Goal: Information Seeking & Learning: Learn about a topic

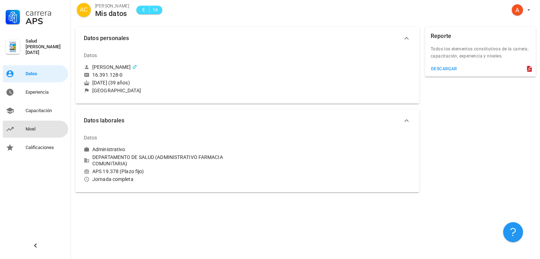
click at [29, 126] on div "Nivel" at bounding box center [46, 129] width 40 height 6
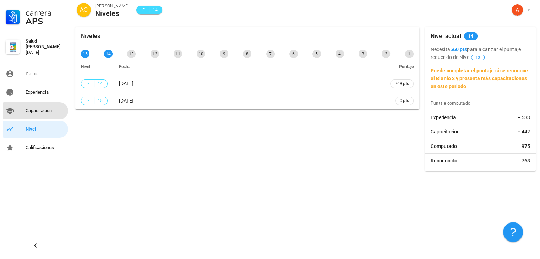
click at [35, 108] on div "Capacitación" at bounding box center [46, 111] width 40 height 6
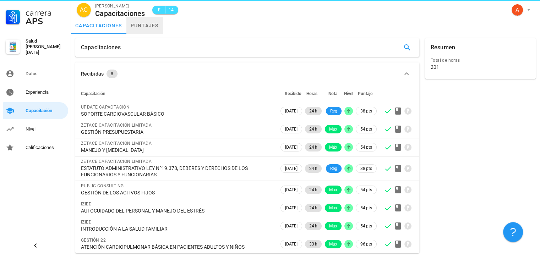
click at [144, 27] on link "puntajes" at bounding box center [144, 25] width 37 height 17
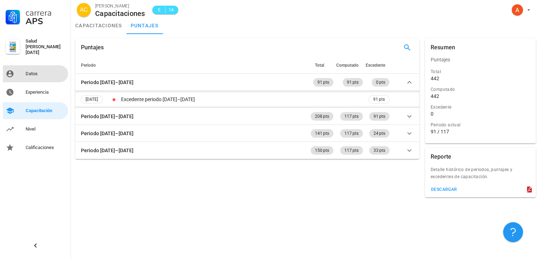
click at [35, 71] on div "Datos" at bounding box center [46, 74] width 40 height 6
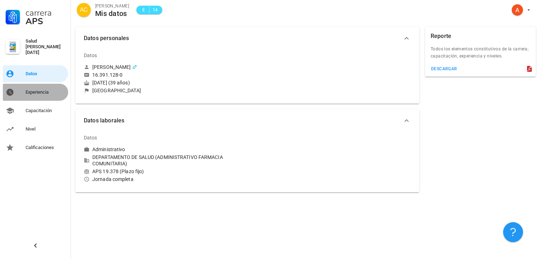
click at [34, 90] on div "Experiencia" at bounding box center [46, 93] width 40 height 6
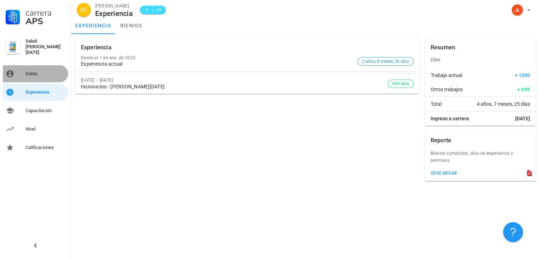
click at [37, 71] on div "Datos" at bounding box center [46, 74] width 40 height 6
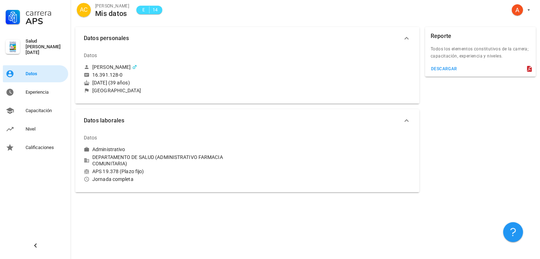
click at [55, 71] on div "Datos" at bounding box center [46, 74] width 40 height 6
click at [39, 91] on div "Experiencia" at bounding box center [46, 93] width 40 height 6
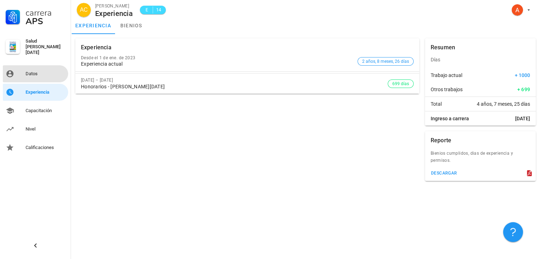
click at [36, 68] on div "Datos" at bounding box center [46, 73] width 40 height 11
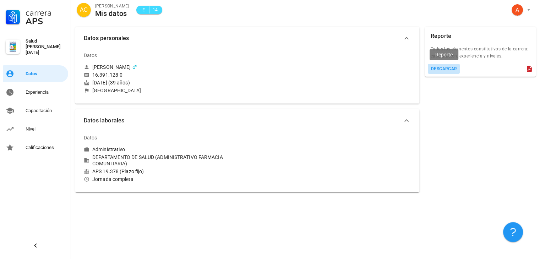
click at [438, 69] on div "descargar" at bounding box center [444, 68] width 27 height 5
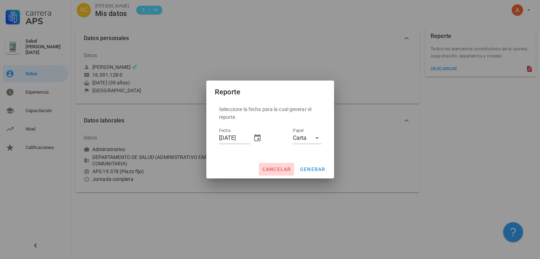
click at [280, 170] on span "cancelar" at bounding box center [276, 170] width 29 height 6
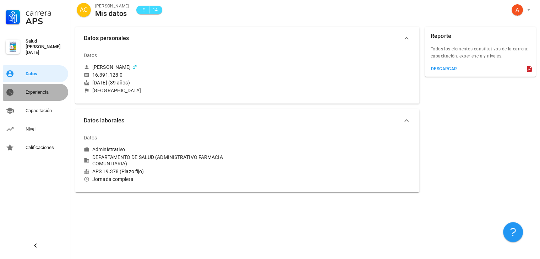
click at [29, 90] on div "Experiencia" at bounding box center [46, 93] width 40 height 6
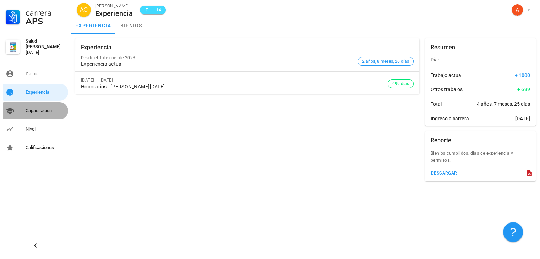
click at [32, 108] on div "Capacitación" at bounding box center [46, 111] width 40 height 6
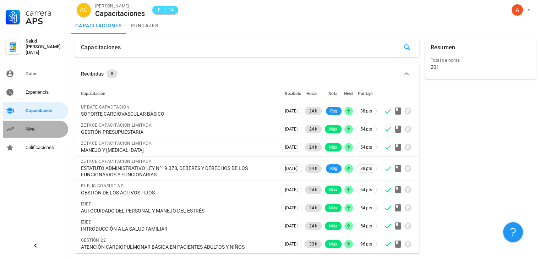
click at [30, 127] on div "Nivel" at bounding box center [46, 129] width 40 height 6
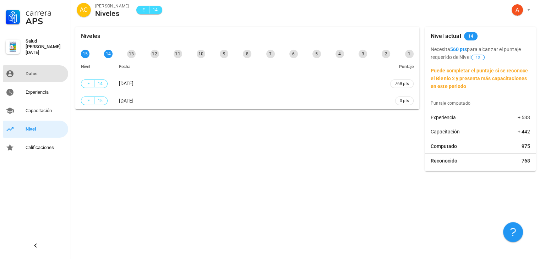
click at [32, 74] on div "Datos" at bounding box center [46, 74] width 40 height 6
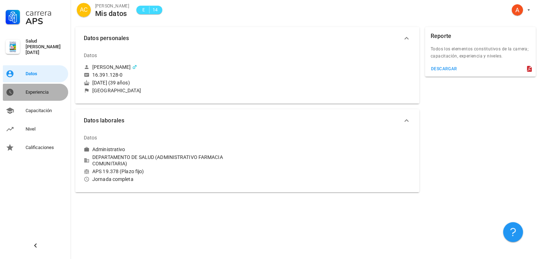
click at [38, 90] on div "Experiencia" at bounding box center [46, 93] width 40 height 6
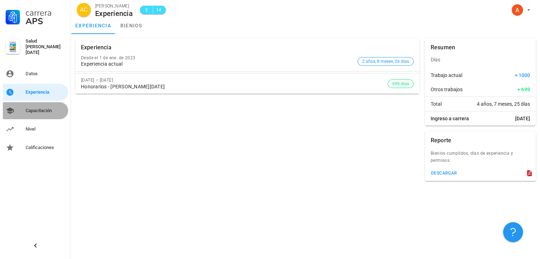
click at [41, 108] on div "Capacitación" at bounding box center [46, 111] width 40 height 6
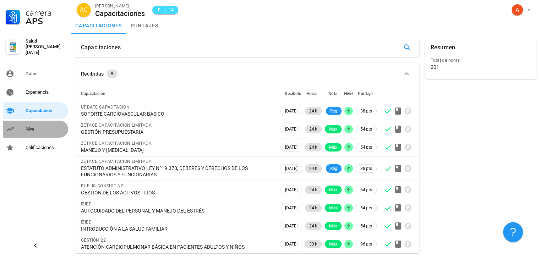
click at [32, 129] on div "Nivel" at bounding box center [46, 129] width 40 height 6
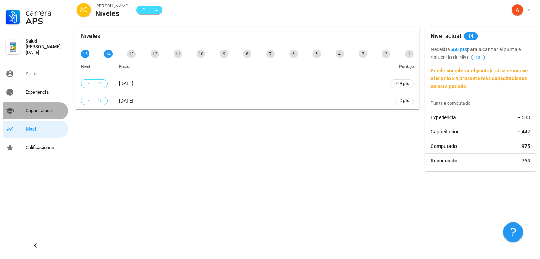
click at [38, 108] on div "Capacitación" at bounding box center [46, 111] width 40 height 6
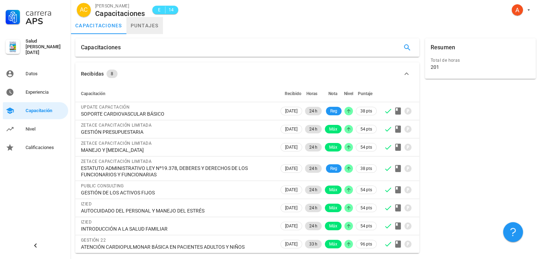
click at [141, 27] on link "puntajes" at bounding box center [144, 25] width 37 height 17
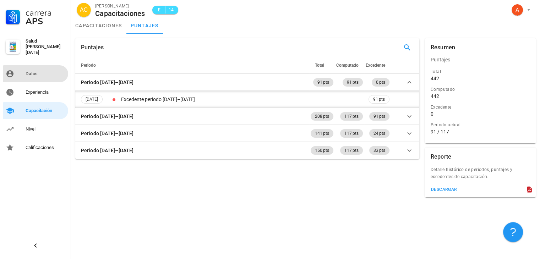
click at [36, 72] on div "Datos" at bounding box center [46, 74] width 40 height 6
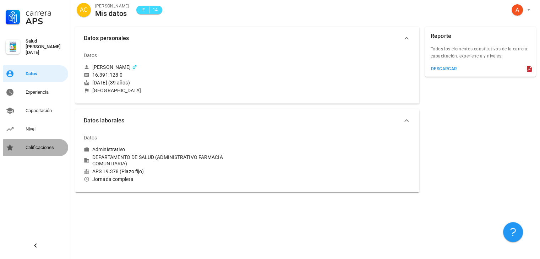
click at [47, 142] on div "Calificaciones" at bounding box center [46, 147] width 40 height 11
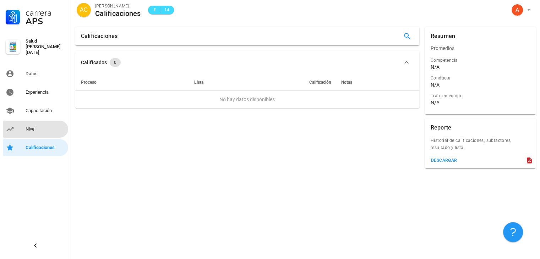
click at [39, 126] on div "Nivel" at bounding box center [46, 129] width 40 height 6
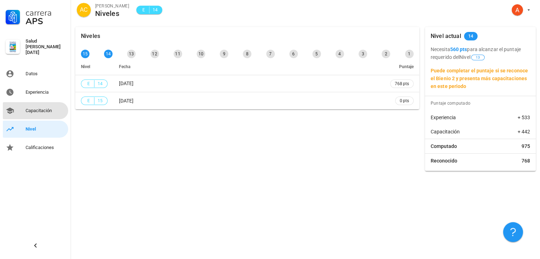
click at [40, 108] on div "Capacitación" at bounding box center [46, 111] width 40 height 6
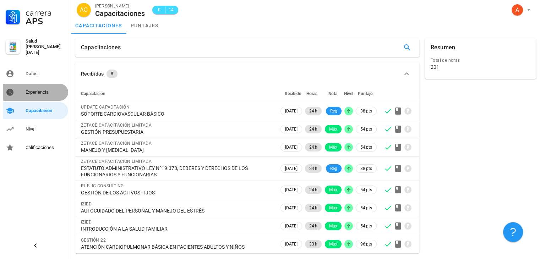
click at [37, 90] on div "Experiencia" at bounding box center [46, 93] width 40 height 6
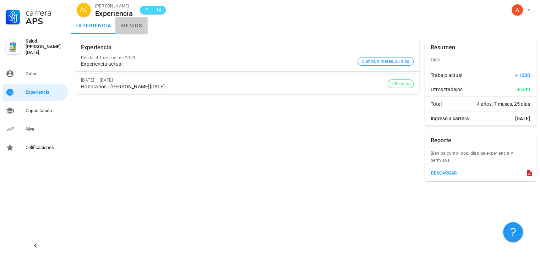
click at [129, 27] on link "bienios" at bounding box center [131, 25] width 32 height 17
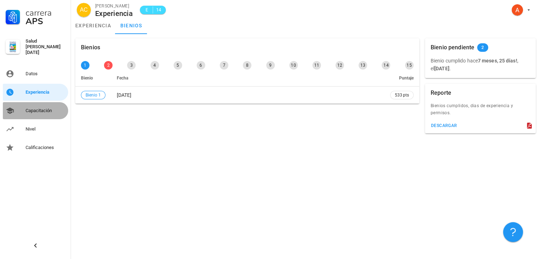
click at [45, 109] on div "Capacitación" at bounding box center [46, 111] width 40 height 6
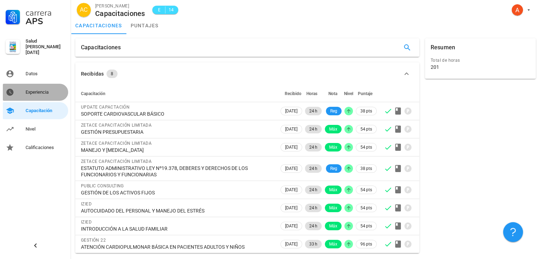
click at [40, 90] on div "Experiencia" at bounding box center [46, 93] width 40 height 6
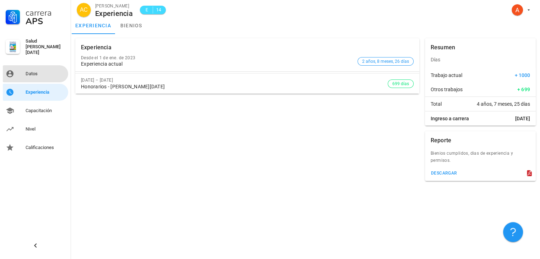
click at [36, 71] on div "Datos" at bounding box center [46, 74] width 40 height 6
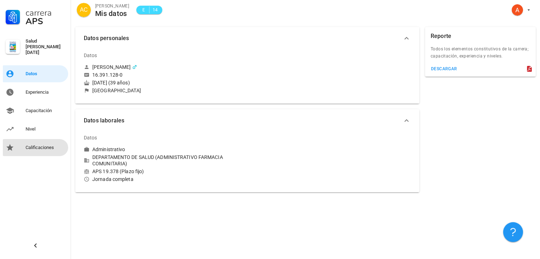
click at [36, 146] on div "Calificaciones" at bounding box center [46, 148] width 40 height 6
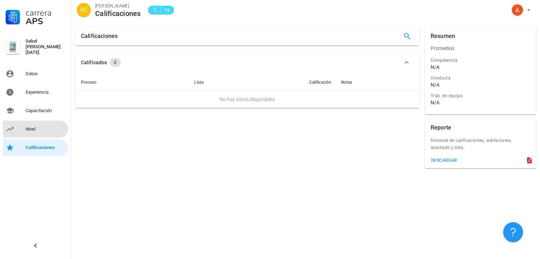
click at [40, 132] on div "Nivel" at bounding box center [46, 129] width 40 height 11
